Goal: Transaction & Acquisition: Book appointment/travel/reservation

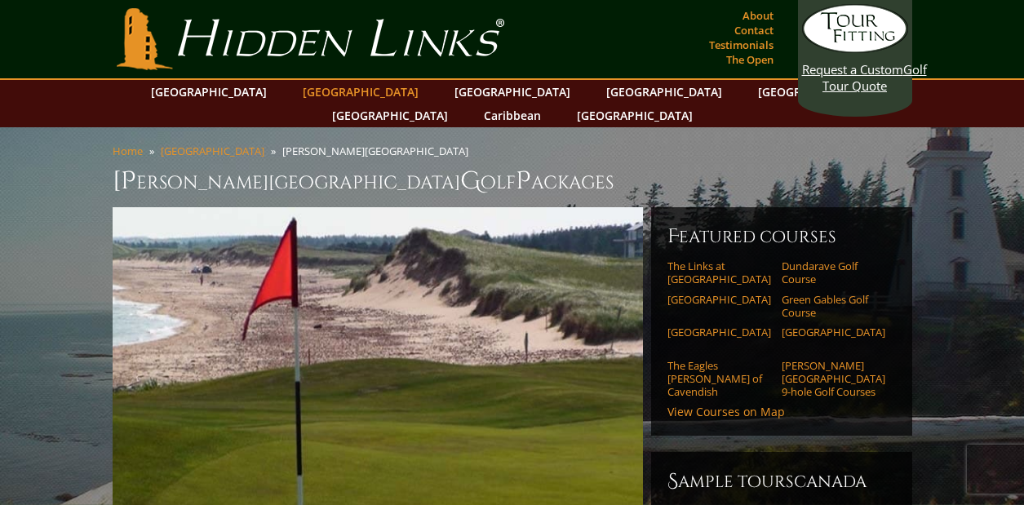
click at [333, 88] on link "[GEOGRAPHIC_DATA]" at bounding box center [361, 92] width 132 height 24
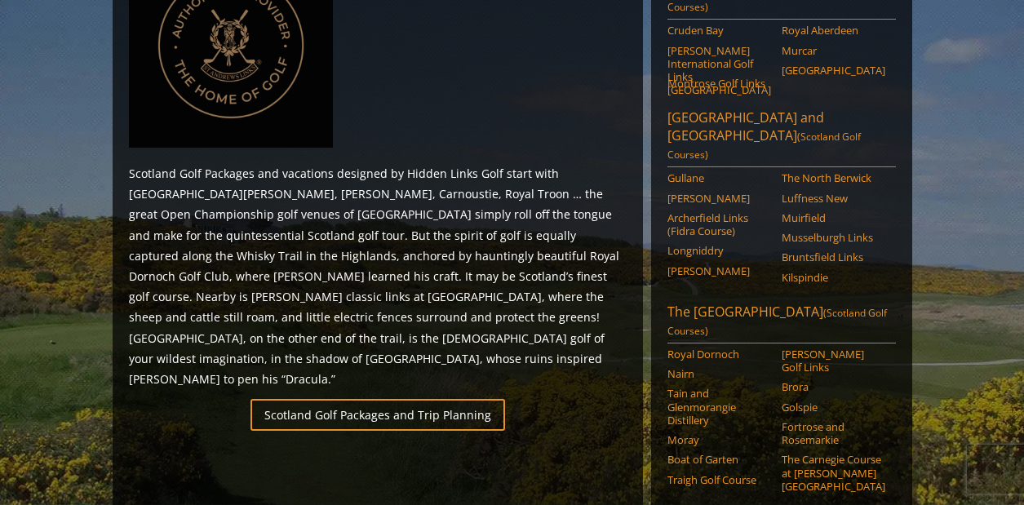
scroll to position [868, 0]
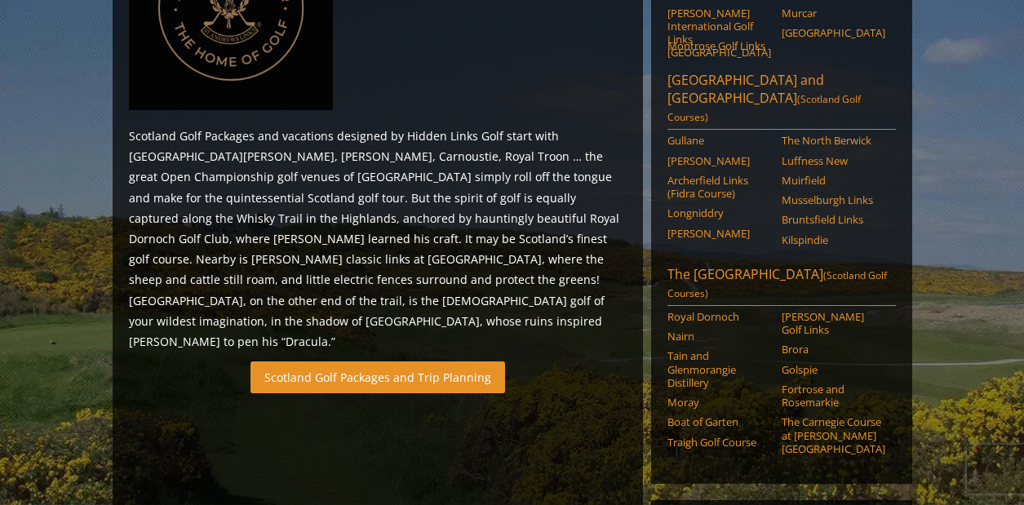
click at [384, 361] on link "Scotland Golf Packages and Trip Planning" at bounding box center [377, 377] width 255 height 32
